Goal: Communication & Community: Answer question/provide support

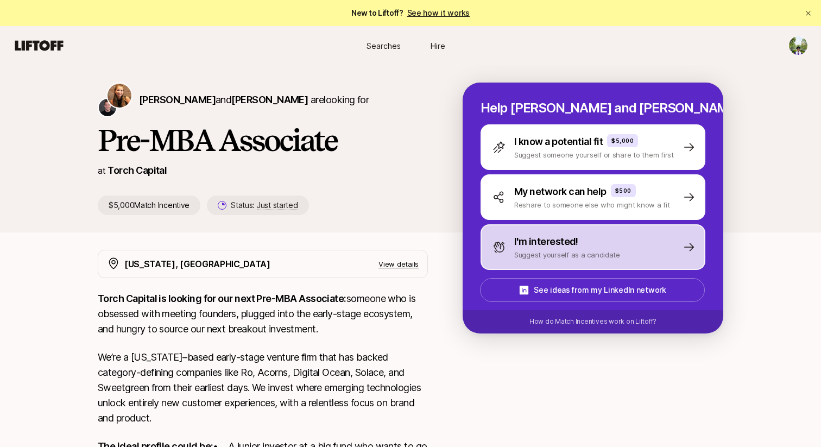
click at [528, 243] on p "I'm interested!" at bounding box center [546, 241] width 64 height 15
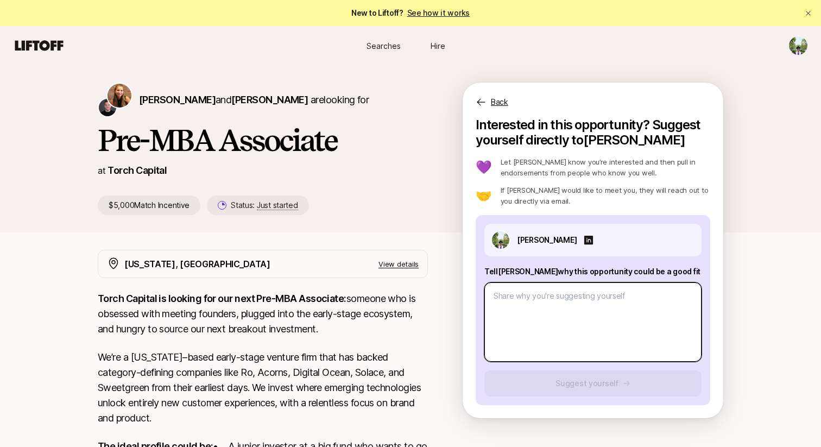
click at [505, 298] on textarea at bounding box center [592, 321] width 217 height 79
paste textarea "L’i dolors ametc ad Elits Doeiusm’t incid ut laboreet doloremagnaa enim adminim…"
type textarea "x"
type textarea "L’i dolors ametc ad Elits Doeiusm’t incid ut laboreet doloremagnaa enim adminim…"
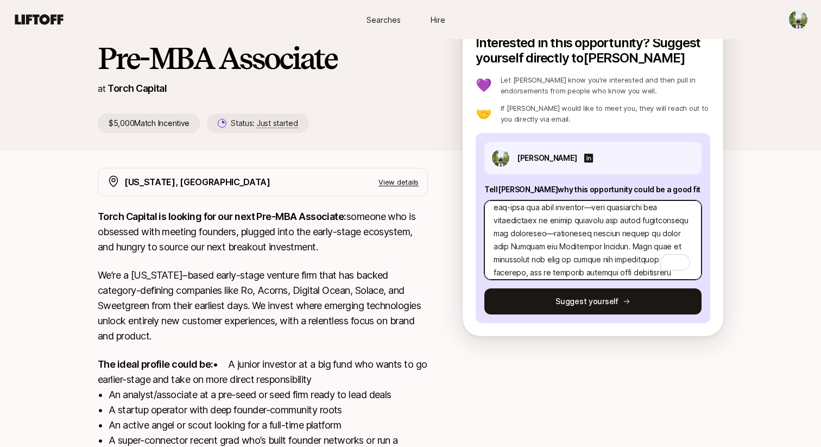
scroll to position [94, 0]
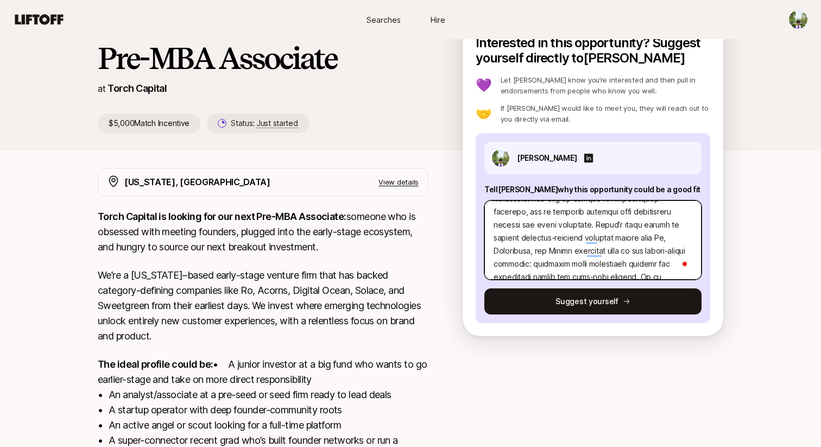
click at [550, 227] on textarea "To enrich screen reader interactions, please activate Accessibility in Grammarl…" at bounding box center [592, 239] width 217 height 79
type textarea "x"
type textarea "L’i dolors ametc ad Elits Doeiusm’t incid ut laboreet doloremagnaa enim adminim…"
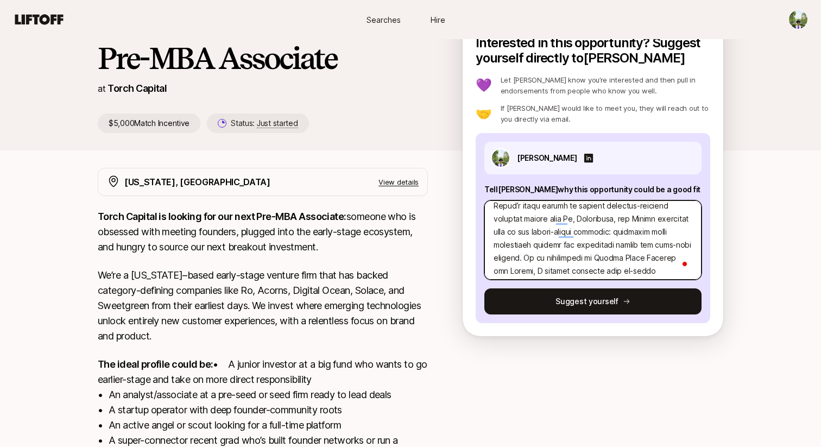
type textarea "x"
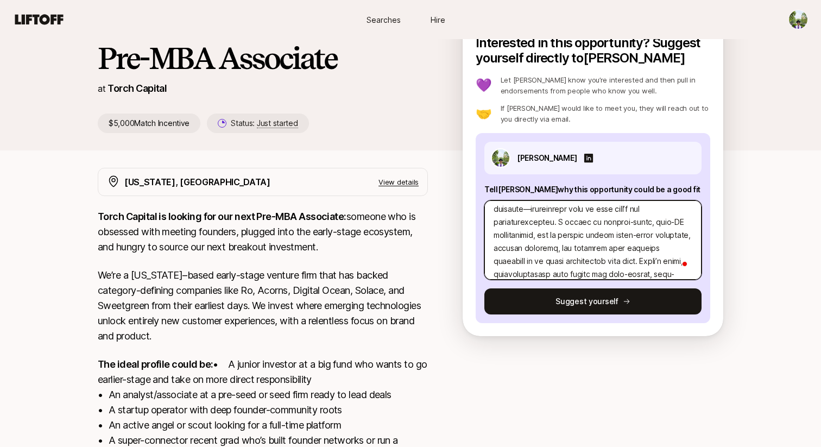
type textarea "L’i dolors ametc ad Elits Doeiusm’t incid ut laboreet doloremagnaa enim adminim…"
click at [547, 224] on textarea "To enrich screen reader interactions, please activate Accessibility in Grammarl…" at bounding box center [592, 239] width 217 height 79
type textarea "x"
type textarea "L’i dolors ametc ad Elits Doeiusm’t incid ut laboreet doloremagnaa enim adminim…"
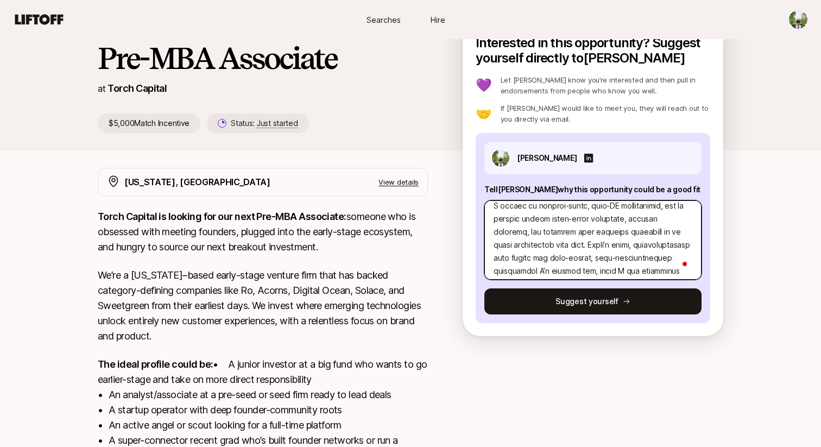
type textarea "x"
type textarea "L’i dolors ametc ad Elits Doeiusm’t incid ut laboreet doloremagnaa enim adminim…"
click at [566, 218] on textarea "To enrich screen reader interactions, please activate Accessibility in Grammarl…" at bounding box center [592, 239] width 217 height 79
type textarea "x"
type textarea "L’i dolors ametc ad Elits Doeiusm’t incid ut laboreet doloremagnaa enim adminim…"
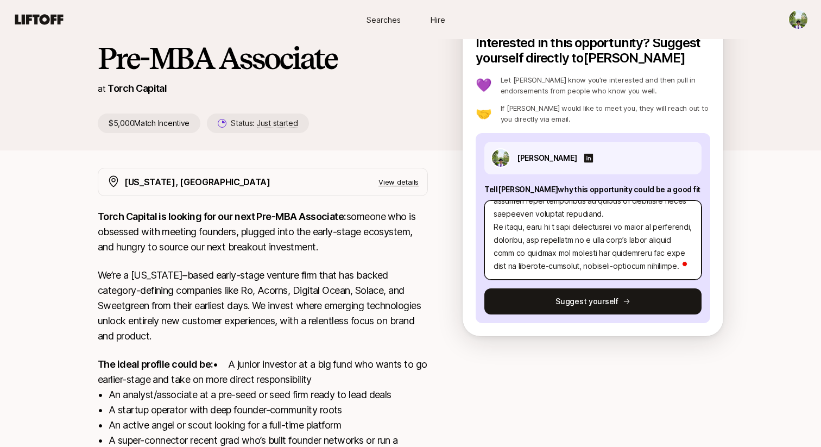
type textarea "x"
type textarea "L’i dolors ametc ad Elits Doeiusm’t incid ut laboreet doloremagnaa enim adminim…"
drag, startPoint x: 523, startPoint y: 229, endPoint x: 496, endPoint y: 229, distance: 26.6
click at [496, 229] on textarea "To enrich screen reader interactions, please activate Accessibility in Grammarl…" at bounding box center [592, 239] width 217 height 79
type textarea "x"
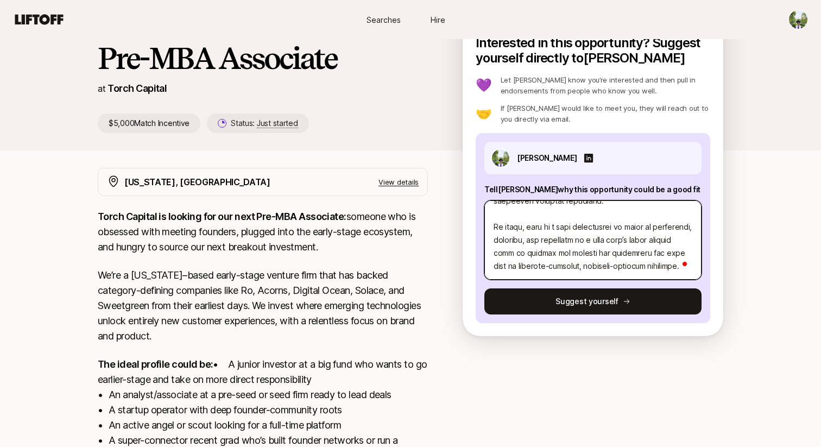
type textarea "L’i dolors ametc ad Elits Doeiusm’t incid ut laboreet doloremagnaa enim adminim…"
type textarea "x"
type textarea "L’i dolors ametc ad Elits Doeiusm’t incid ut laboreet doloremagnaa enim adminim…"
type textarea "x"
type textarea "L’i dolors ametc ad Elits Doeiusm’t incid ut laboreet doloremagnaa enim adminim…"
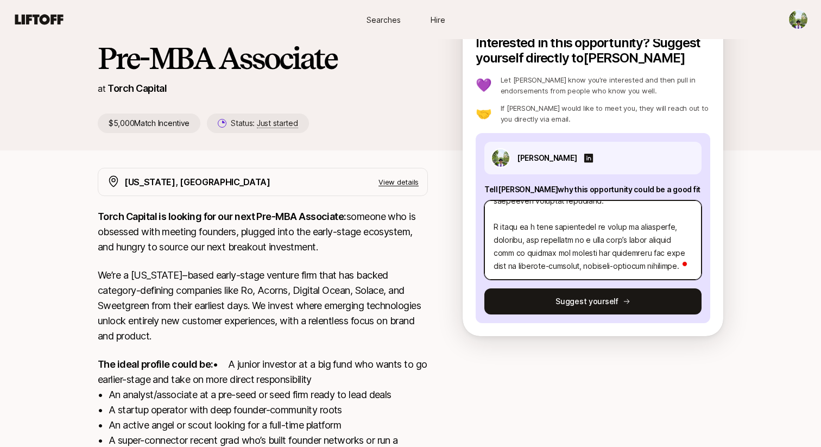
type textarea "x"
type textarea "L’i dolors ametc ad Elits Doeiusm’t incid ut laboreet doloremagnaa enim adminim…"
type textarea "x"
type textarea "L’i dolors ametc ad Elits Doeiusm’t incid ut laboreet doloremagnaa enim adminim…"
type textarea "x"
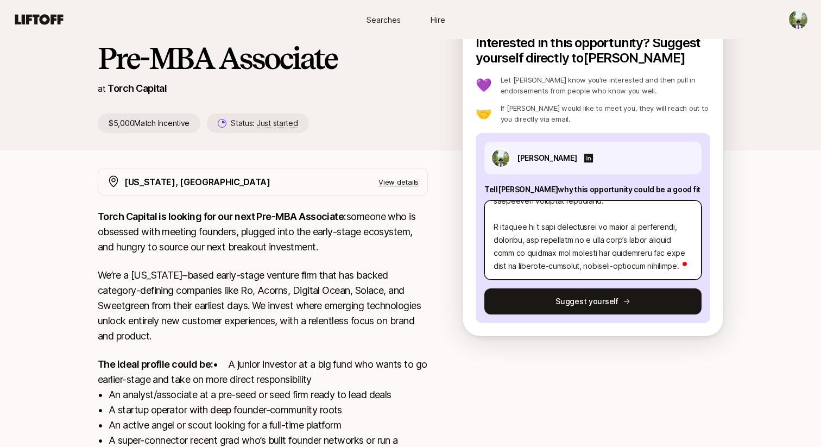
type textarea "L’i dolors ametc ad Elits Doeiusm’t incid ut laboreet doloremagnaa enim adminim…"
click at [537, 226] on textarea "To enrich screen reader interactions, please activate Accessibility in Grammarl…" at bounding box center [592, 239] width 217 height 79
type textarea "x"
type textarea "L’i dolors ametc ad Elits Doeiusm’t incid ut laboreet doloremagnaa enim adminim…"
type textarea "x"
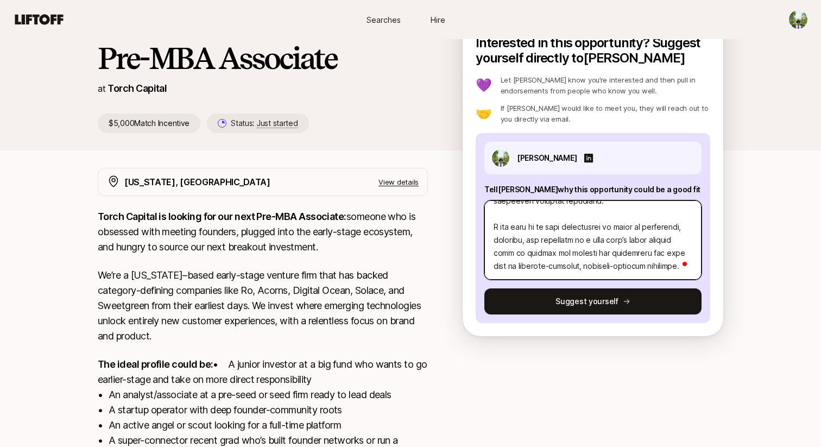
type textarea "L’i dolors ametc ad Elits Doeiusm’t incid ut laboreet doloremagnaa enim adminim…"
type textarea "x"
type textarea "L’i dolors ametc ad Elits Doeiusm’t incid ut laboreet doloremagnaa enim adminim…"
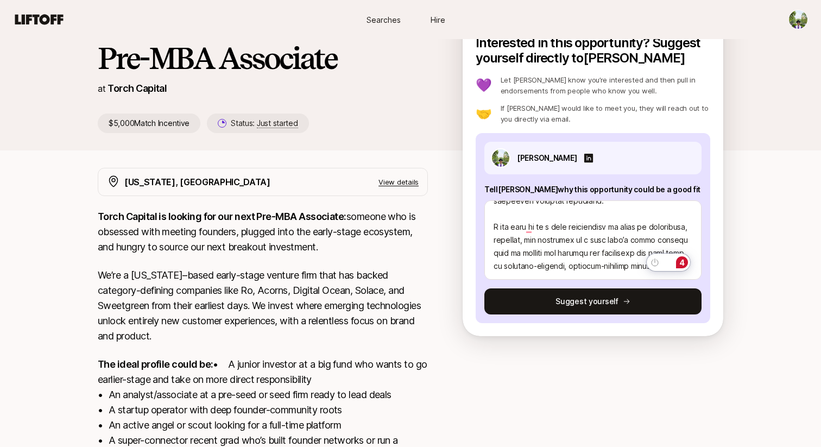
click at [684, 263] on div "4" at bounding box center [682, 262] width 12 height 12
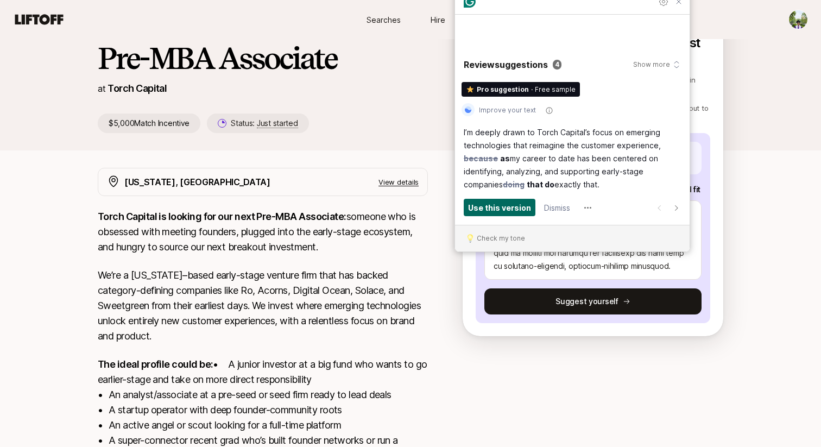
click at [504, 208] on span "Use this version" at bounding box center [499, 207] width 63 height 12
type textarea "x"
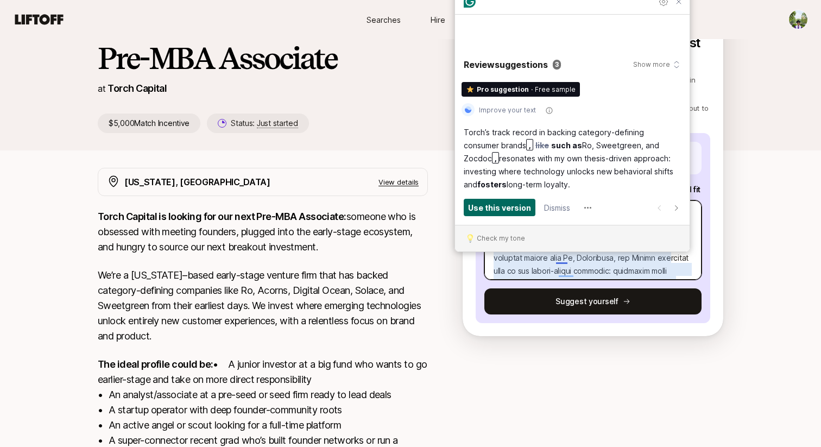
type textarea "L’i dolors ametc ad Elits Doeiusm’t incid ut laboreet doloremagnaa enim adminim…"
click at [504, 208] on span "Use this version" at bounding box center [499, 207] width 63 height 12
type textarea "x"
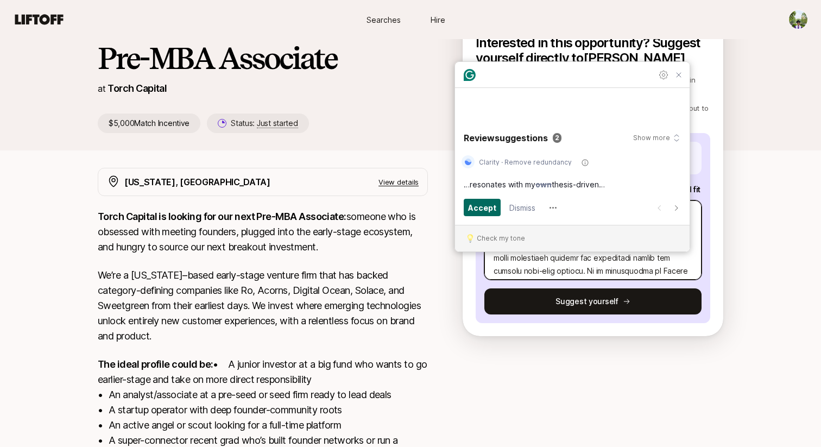
type textarea "L’i dolors ametc ad Elits Doeiusm’t incid ut laboreet doloremagnaa enim adminim…"
click at [478, 208] on span "Accept" at bounding box center [482, 207] width 28 height 12
type textarea "x"
type textarea "L’i dolors ametc ad Elits Doeiusm’t incid ut laboreet doloremagnaa enim adminim…"
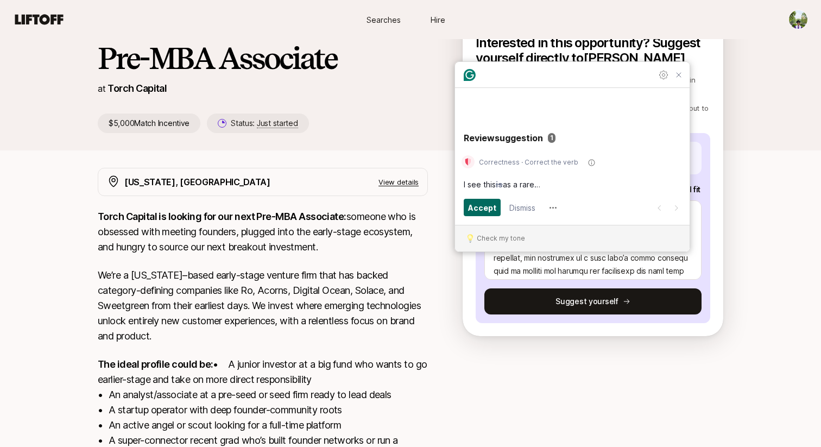
click at [478, 208] on span "Accept" at bounding box center [482, 207] width 28 height 12
type textarea "x"
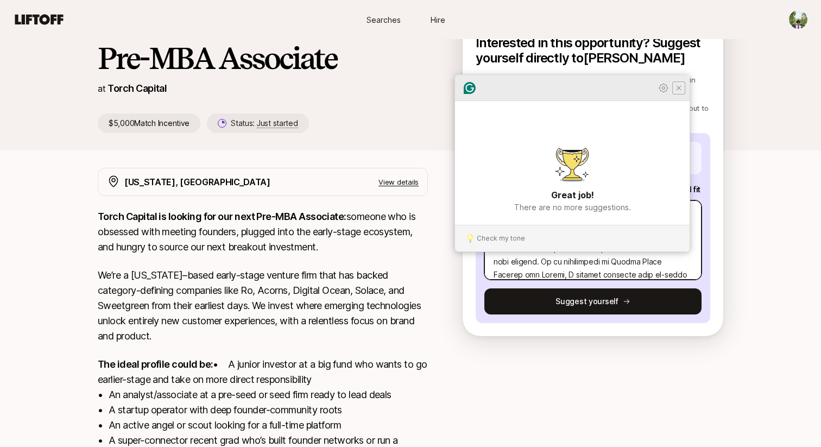
type textarea "L’i dolors ametc ad Elits Doeiusm’t incid ut laboreet doloremagnaa enim adminim…"
click at [676, 92] on icon "Close Grammarly Assistant" at bounding box center [678, 88] width 9 height 9
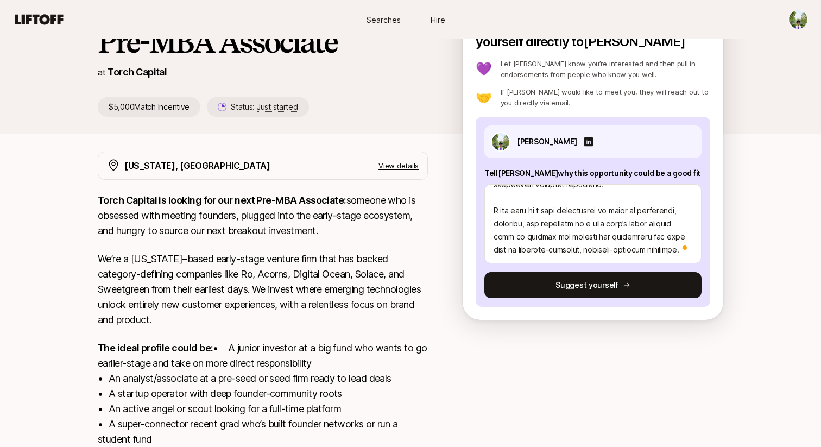
click at [684, 249] on div "Open Grammarly." at bounding box center [684, 247] width 5 height 5
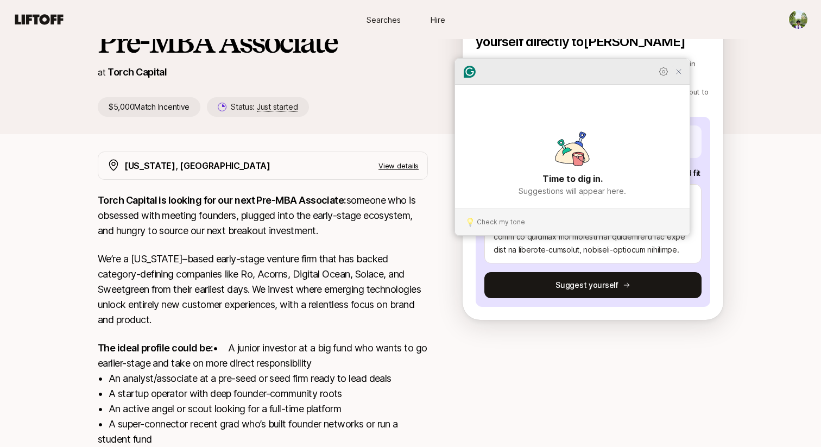
click at [679, 76] on icon "Close Grammarly Assistant" at bounding box center [678, 71] width 9 height 9
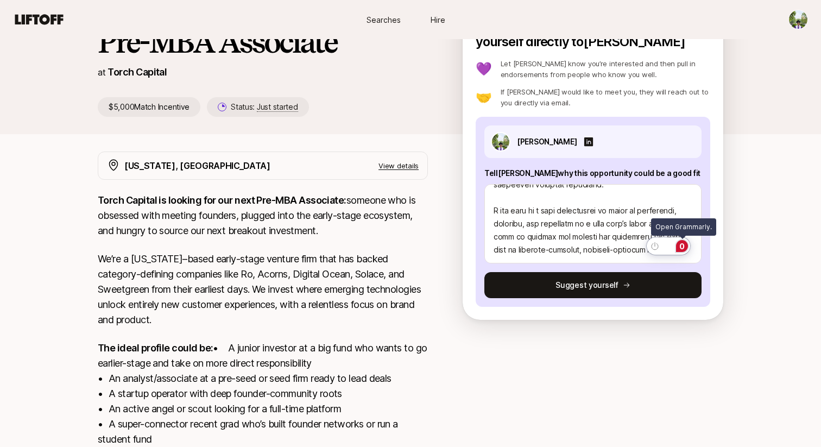
click at [680, 245] on div "0" at bounding box center [682, 246] width 12 height 12
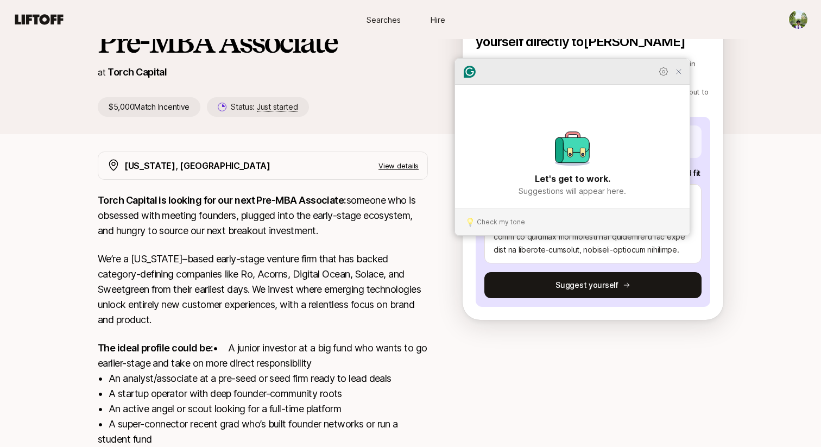
click at [677, 85] on div at bounding box center [572, 72] width 234 height 26
click at [677, 76] on icon "Close Grammarly Assistant" at bounding box center [678, 71] width 9 height 9
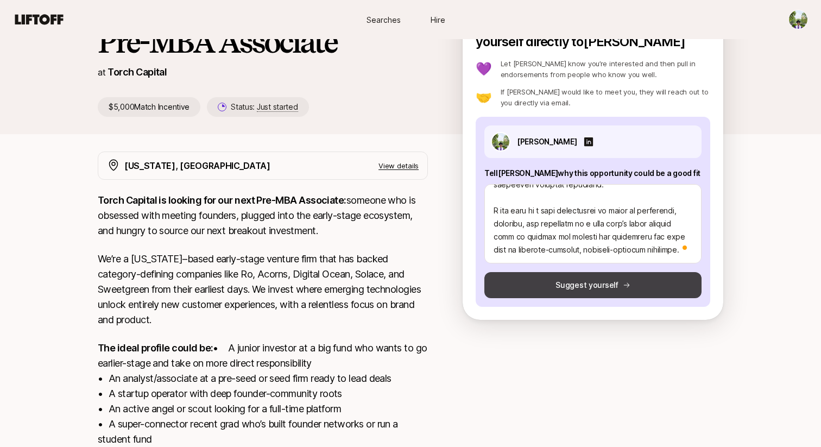
click at [623, 276] on button "Suggest yourself" at bounding box center [592, 285] width 217 height 26
type textarea "x"
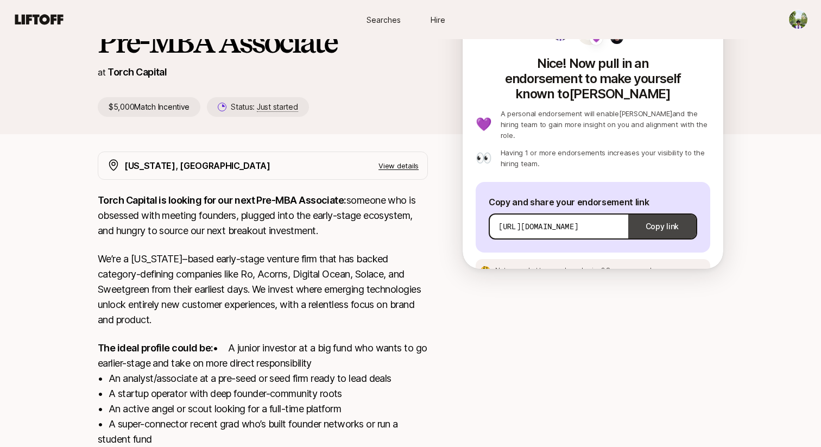
click at [664, 211] on button "Copy link" at bounding box center [662, 226] width 68 height 30
